Goal: Information Seeking & Learning: Learn about a topic

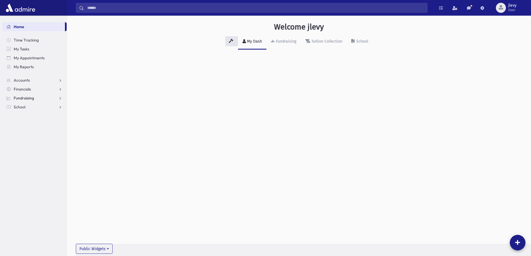
click at [26, 96] on span "Fundraising" at bounding box center [24, 98] width 20 height 5
click at [35, 117] on span "Opportunities" at bounding box center [29, 115] width 24 height 5
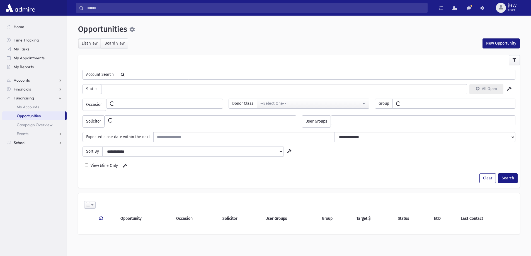
select select
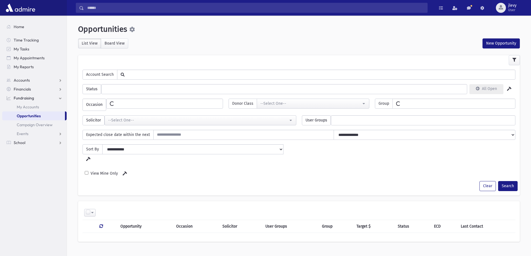
click at [134, 74] on input "text" at bounding box center [320, 74] width 391 height 9
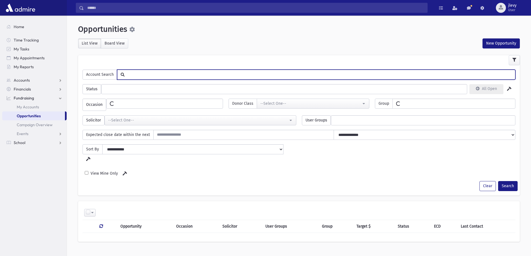
select select
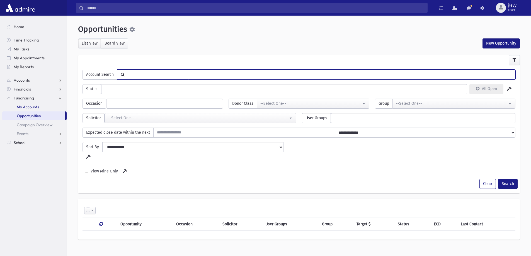
click at [26, 107] on span "My Accounts" at bounding box center [28, 107] width 22 height 5
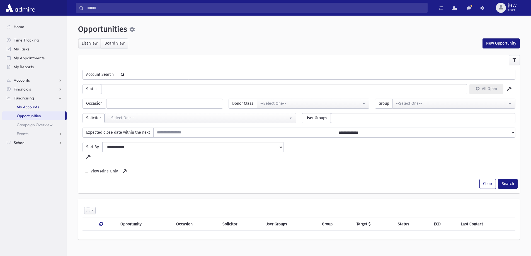
click at [26, 107] on span "My Accounts" at bounding box center [28, 107] width 22 height 5
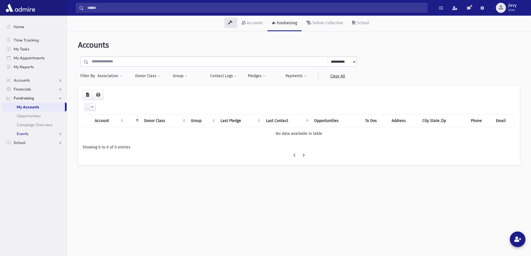
click at [47, 133] on link "Events" at bounding box center [34, 133] width 64 height 9
click at [56, 134] on link "Events" at bounding box center [34, 133] width 64 height 9
click at [56, 97] on link "Fundraising" at bounding box center [34, 98] width 64 height 9
click at [47, 102] on link "Fundraising" at bounding box center [34, 98] width 64 height 9
click at [47, 134] on link "Events" at bounding box center [34, 133] width 64 height 9
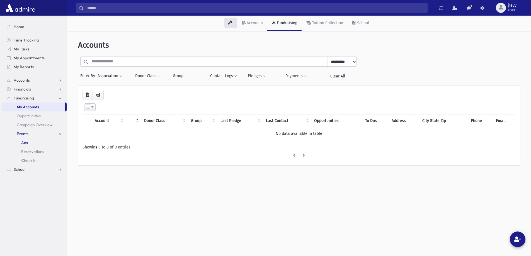
click at [50, 144] on link "Ads" at bounding box center [34, 142] width 64 height 9
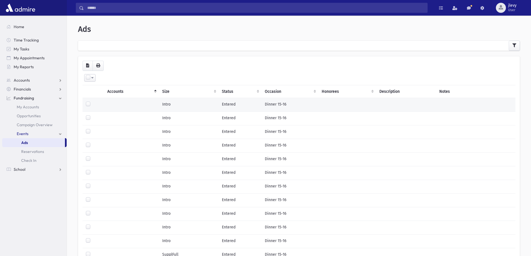
click at [163, 106] on td "Intro" at bounding box center [188, 105] width 59 height 14
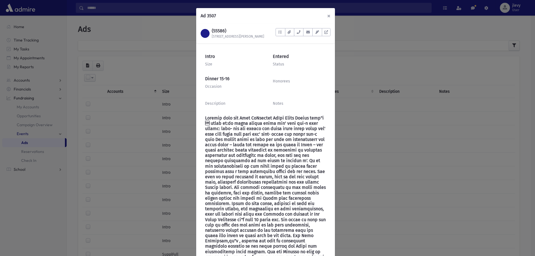
click at [327, 15] on span "×" at bounding box center [328, 16] width 3 height 8
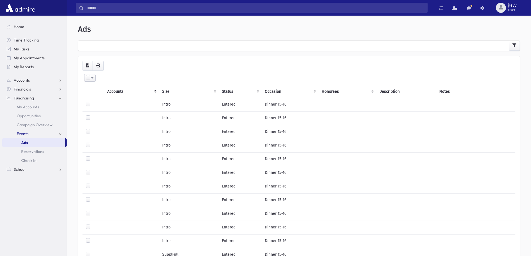
click at [286, 33] on header "Ads" at bounding box center [299, 29] width 442 height 9
click at [58, 133] on link "Events" at bounding box center [34, 133] width 64 height 9
